Goal: Information Seeking & Learning: Learn about a topic

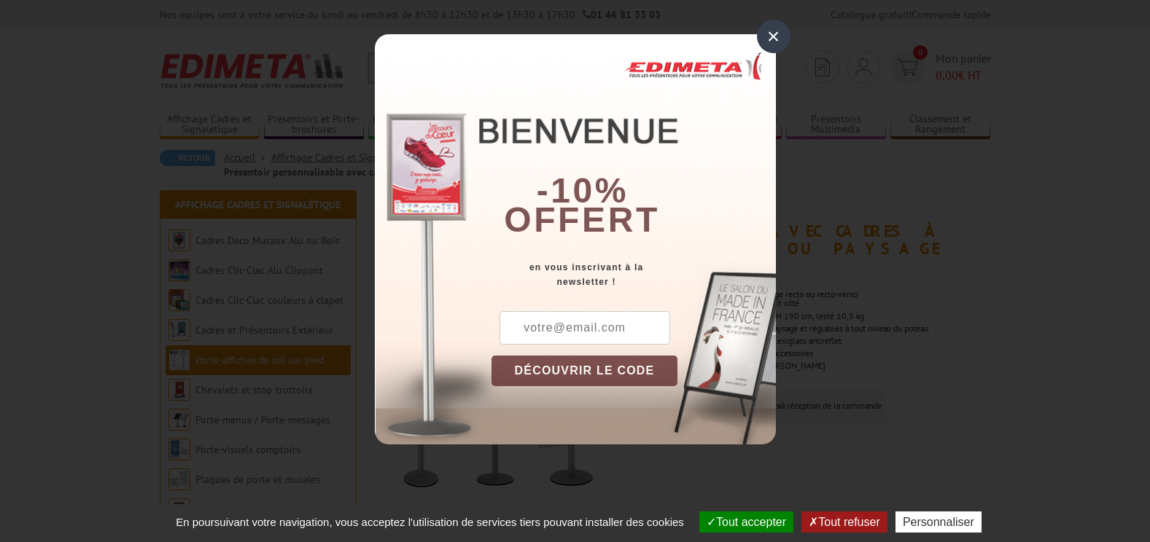
click at [776, 34] on div "×" at bounding box center [774, 37] width 34 height 34
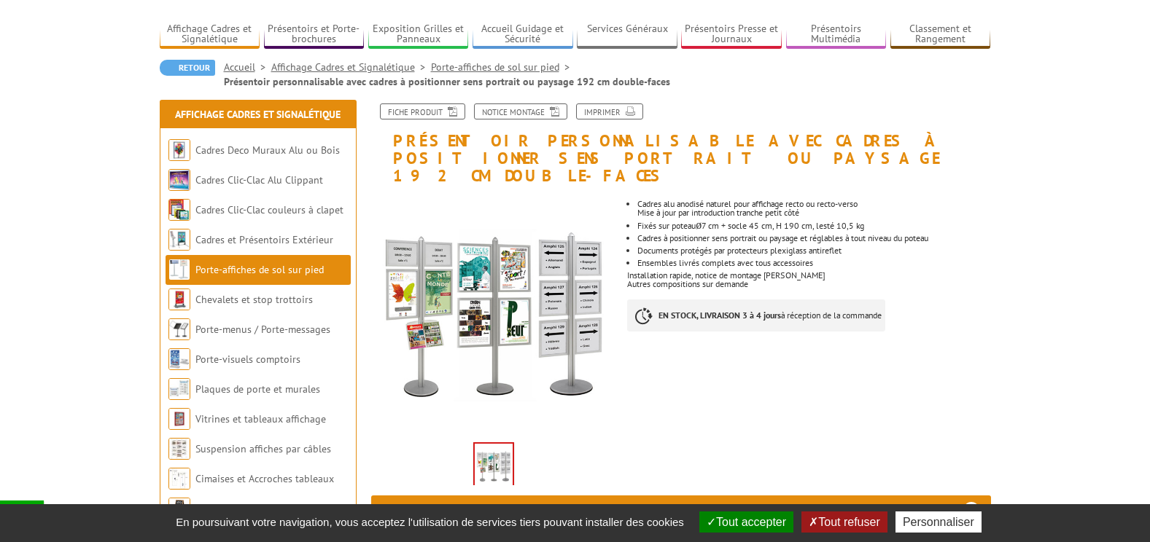
scroll to position [146, 0]
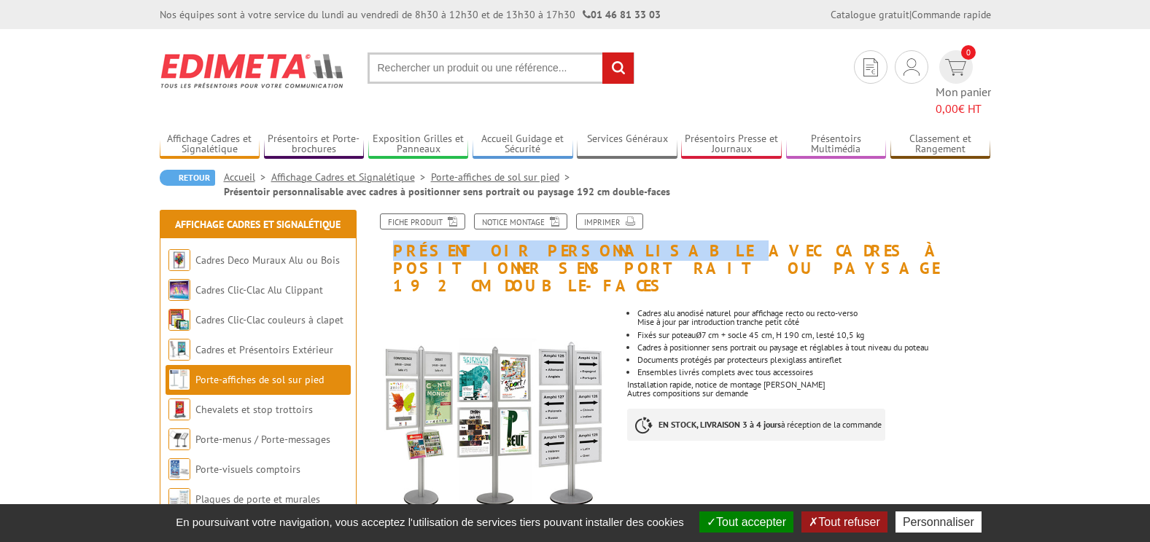
drag, startPoint x: 393, startPoint y: 233, endPoint x: 623, endPoint y: 233, distance: 229.7
click at [623, 233] on h1 "Présentoir personnalisable avec cadres à positionner sens portrait ou paysage 1…" at bounding box center [681, 255] width 642 height 82
drag, startPoint x: 623, startPoint y: 233, endPoint x: 607, endPoint y: 225, distance: 17.9
copy h1 "Présentoir personnalisable"
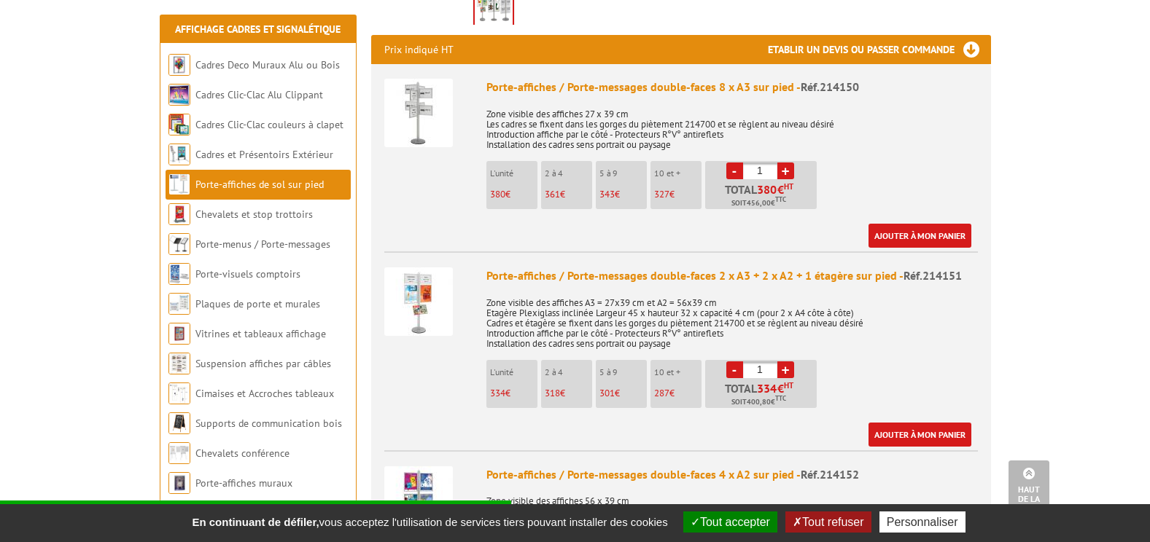
scroll to position [583, 0]
